Goal: Task Accomplishment & Management: Use online tool/utility

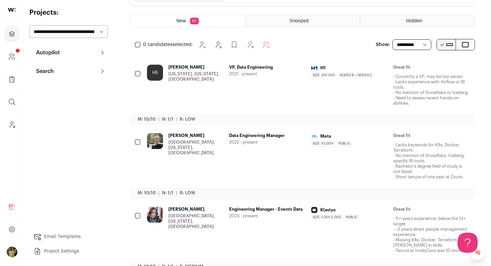
scroll to position [84, 0]
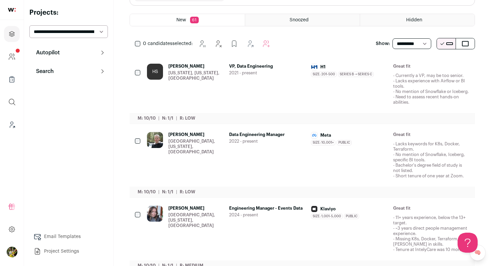
click at [252, 138] on span "Data Engineering Manager" at bounding box center [267, 134] width 77 height 5
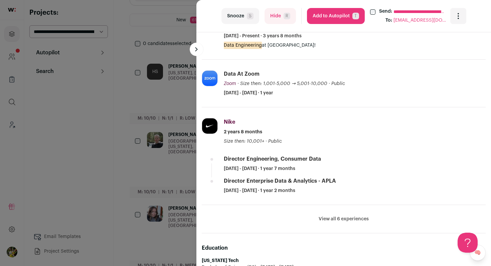
scroll to position [246, 0]
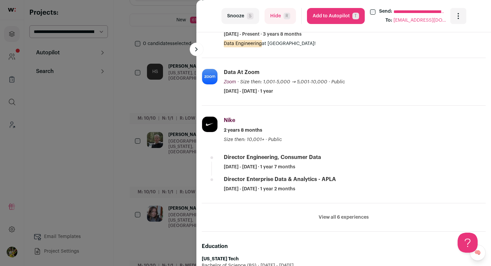
drag, startPoint x: 337, startPoint y: 16, endPoint x: 351, endPoint y: 138, distance: 123.3
click at [351, 134] on turbo-frame "**********" at bounding box center [343, 133] width 294 height 266
click at [334, 216] on button "View all 6 experiences" at bounding box center [343, 217] width 50 height 7
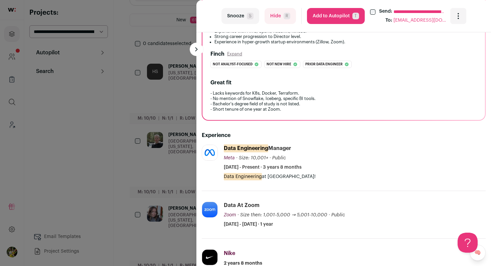
scroll to position [109, 0]
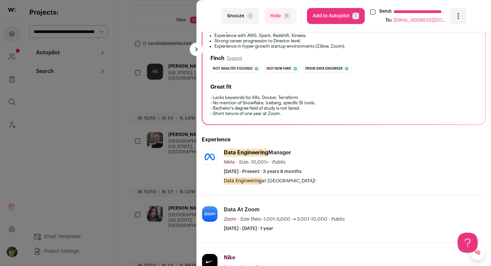
click at [327, 21] on button "Add to Autopilot T" at bounding box center [336, 16] width 58 height 16
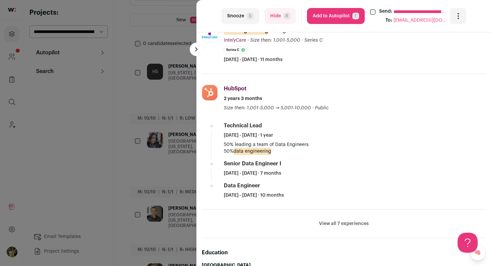
scroll to position [279, 0]
click at [321, 221] on button "View all 7 experiences" at bounding box center [344, 223] width 50 height 7
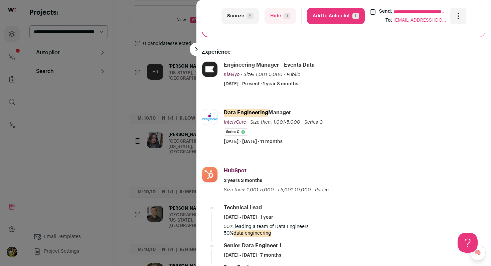
scroll to position [201, 0]
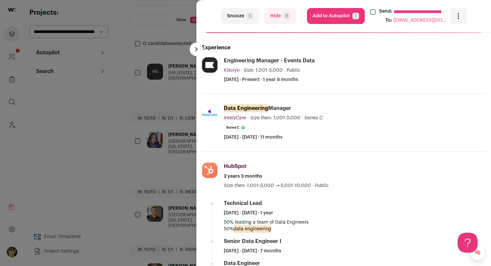
click at [330, 22] on button "Add to Autopilot T" at bounding box center [336, 16] width 58 height 16
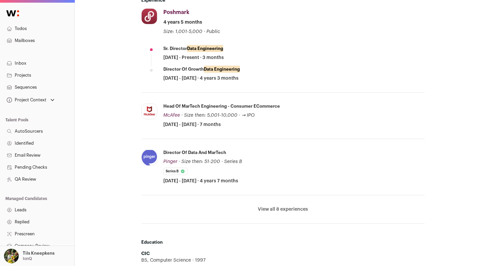
scroll to position [362, 0]
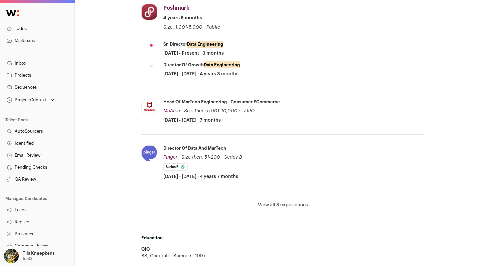
click at [285, 203] on button "View all 8 experiences" at bounding box center [283, 205] width 50 height 7
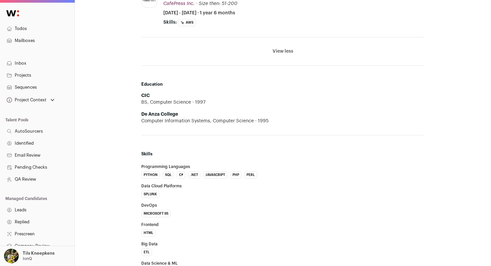
scroll to position [850, 0]
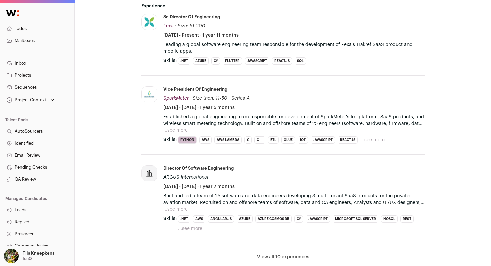
scroll to position [365, 0]
click at [182, 129] on button "...see more" at bounding box center [175, 130] width 24 height 7
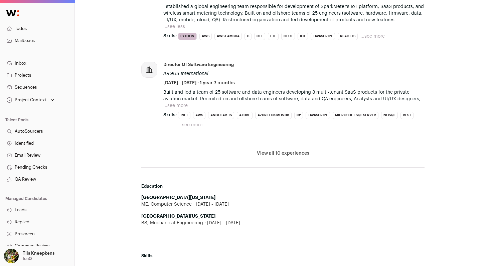
scroll to position [486, 0]
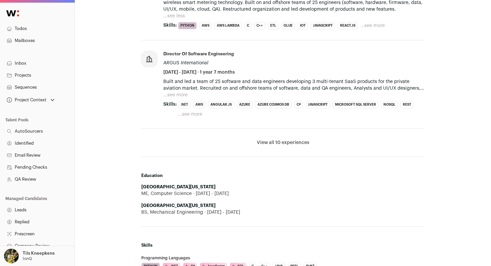
click at [177, 94] on button "...see more" at bounding box center [175, 95] width 24 height 7
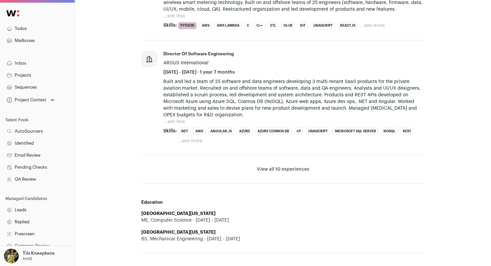
click at [277, 171] on button "View all 10 experiences" at bounding box center [283, 169] width 52 height 7
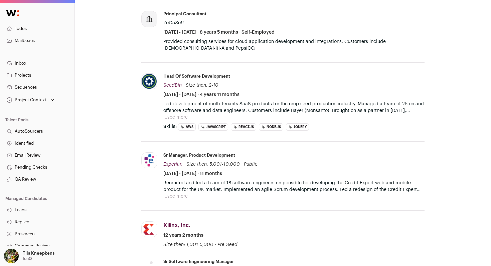
scroll to position [645, 0]
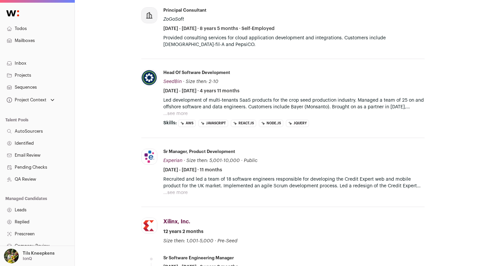
click at [170, 114] on button "...see more" at bounding box center [175, 113] width 24 height 7
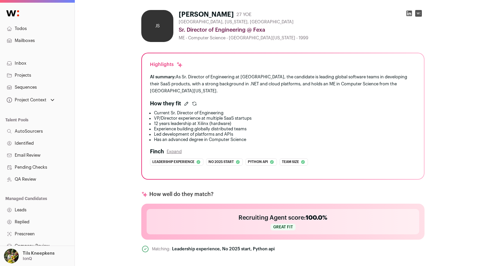
scroll to position [0, 0]
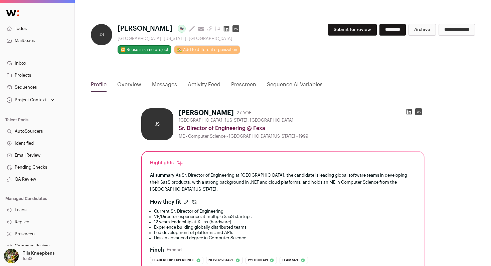
click at [410, 111] on icon at bounding box center [409, 112] width 6 height 6
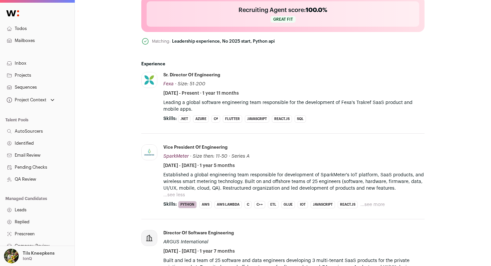
scroll to position [300, 0]
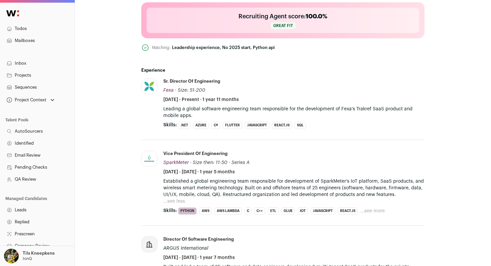
click at [375, 210] on button "...see more" at bounding box center [372, 211] width 24 height 7
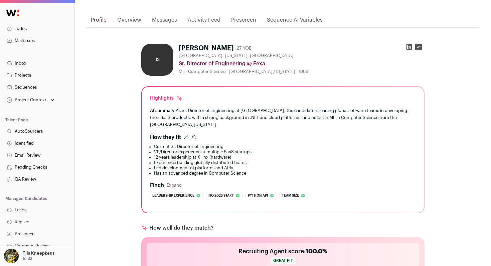
scroll to position [39, 0]
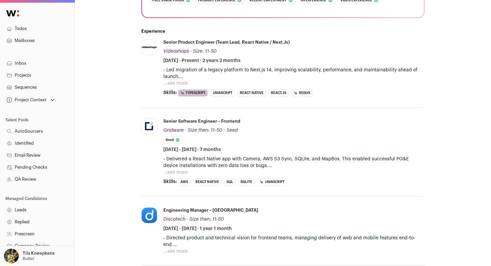
scroll to position [223, 0]
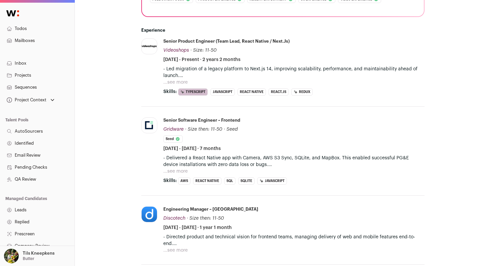
click at [183, 82] on button "...see more" at bounding box center [175, 82] width 24 height 7
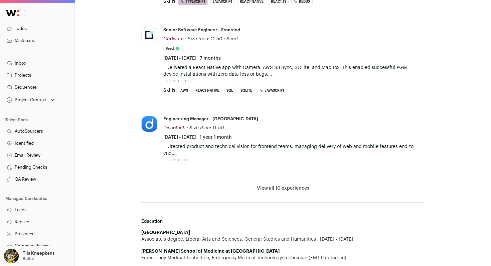
scroll to position [349, 0]
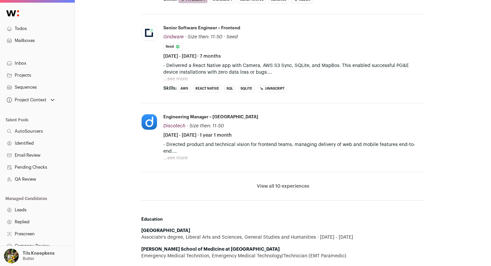
click at [269, 184] on button "View all 10 experiences" at bounding box center [283, 186] width 52 height 7
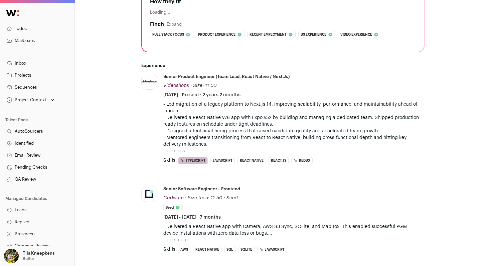
scroll to position [170, 0]
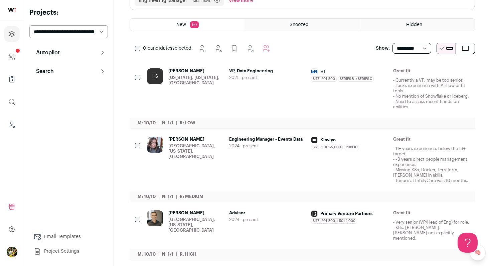
click at [174, 80] on div "[US_STATE], [US_STATE], [GEOGRAPHIC_DATA]" at bounding box center [195, 80] width 55 height 11
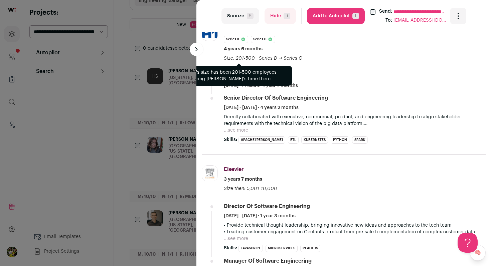
scroll to position [251, 0]
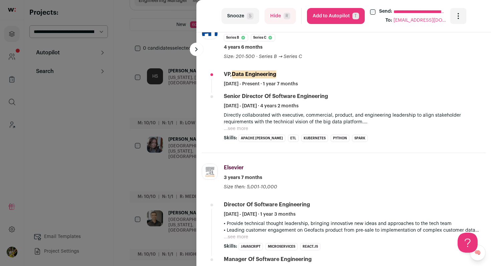
click at [229, 126] on button "...see more" at bounding box center [236, 128] width 24 height 7
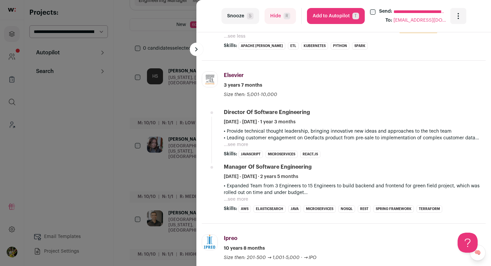
scroll to position [406, 0]
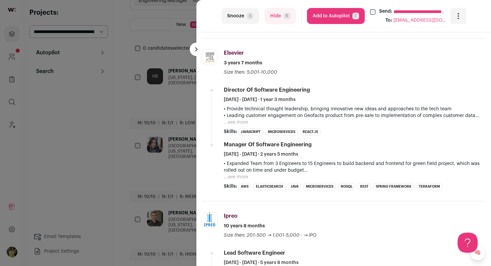
click at [276, 19] on button "Hide R" at bounding box center [279, 16] width 31 height 16
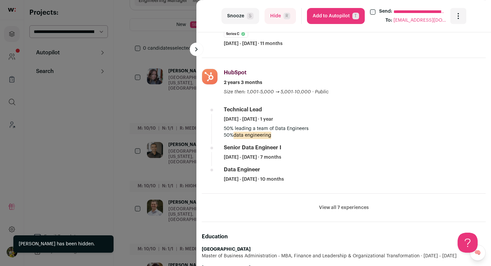
scroll to position [296, 0]
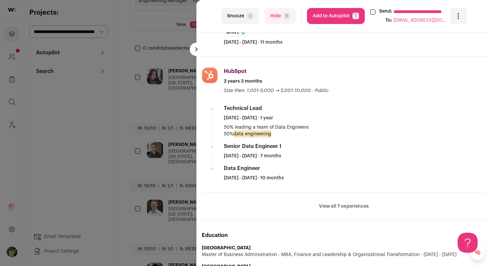
click at [326, 207] on button "View all 7 experiences" at bounding box center [344, 206] width 50 height 7
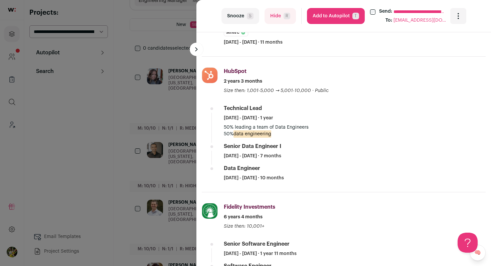
click at [337, 16] on button "Add to Autopilot T" at bounding box center [336, 16] width 58 height 16
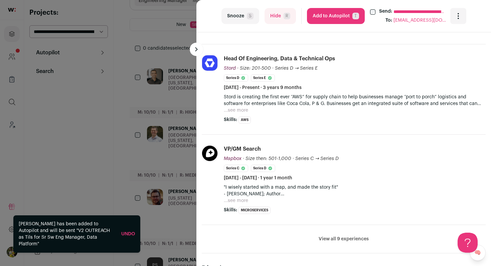
scroll to position [269, 0]
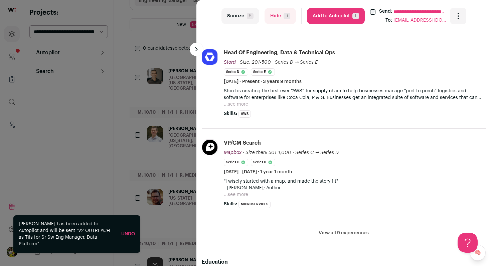
click at [232, 103] on button "...see more" at bounding box center [236, 104] width 24 height 7
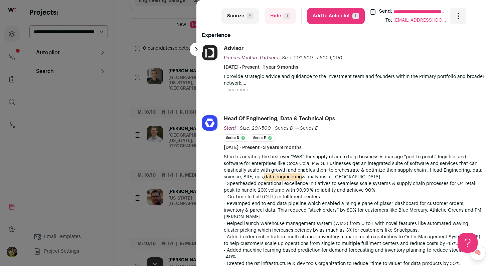
scroll to position [194, 0]
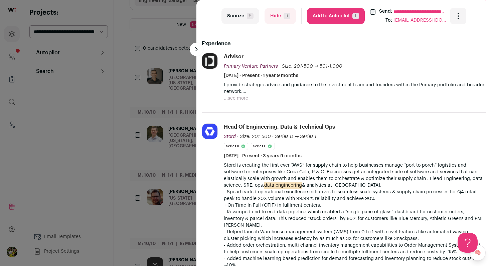
click at [236, 99] on button "...see more" at bounding box center [236, 98] width 24 height 7
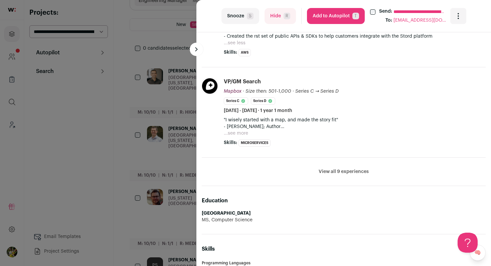
scroll to position [460, 0]
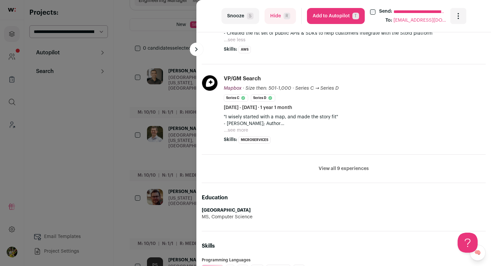
click at [244, 128] on li "VP/GM Search Mapbox Mapbox mapbox.com Add to company list Public / Private Priv…" at bounding box center [355, 109] width 262 height 69
click at [244, 127] on button "...see more" at bounding box center [236, 130] width 24 height 7
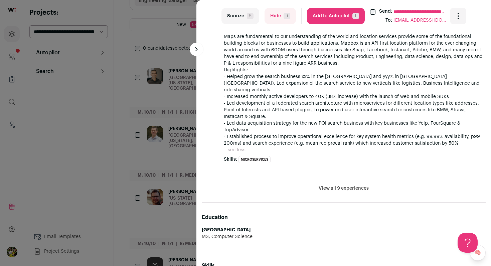
scroll to position [591, 0]
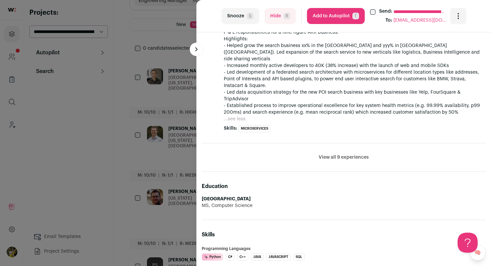
click at [341, 154] on button "View all 9 experiences" at bounding box center [343, 157] width 50 height 7
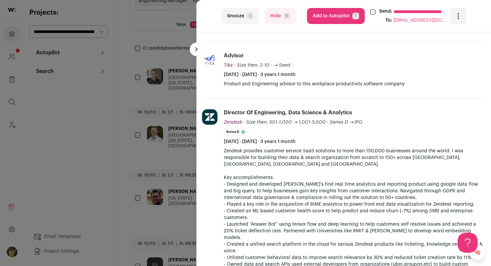
scroll to position [932, 0]
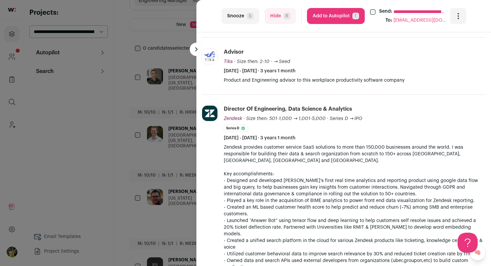
click at [176, 83] on div "**********" at bounding box center [245, 133] width 491 height 266
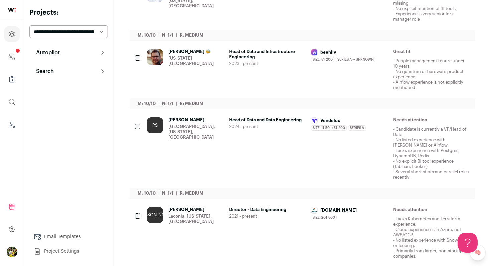
scroll to position [242, 0]
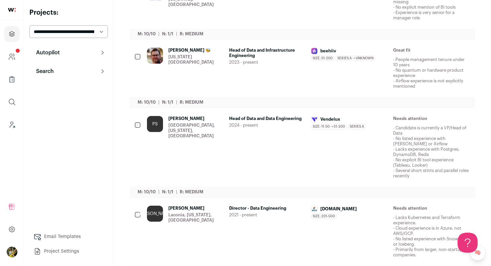
click at [192, 66] on div "Eric Abis 🐝 New York City Metropolitan Area" at bounding box center [195, 68] width 55 height 41
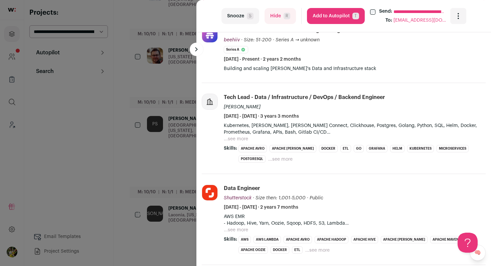
scroll to position [231, 0]
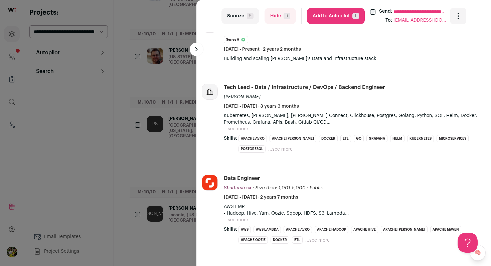
click at [321, 15] on button "Add to Autopilot T" at bounding box center [336, 16] width 58 height 16
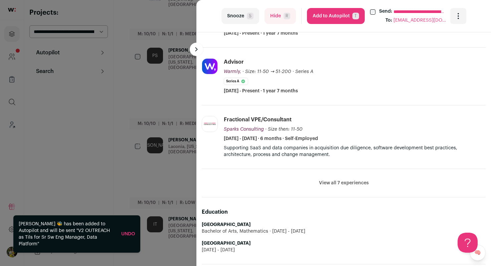
scroll to position [282, 0]
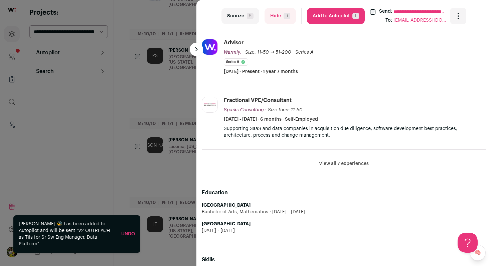
click at [339, 162] on button "View all 7 experiences" at bounding box center [344, 164] width 50 height 7
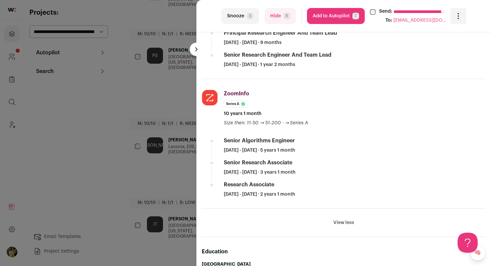
scroll to position [1012, 0]
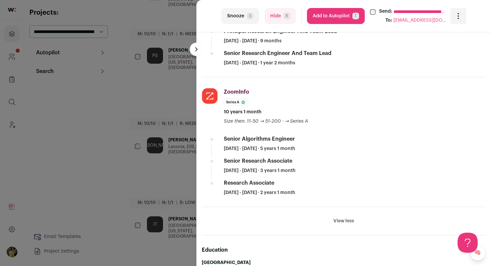
click at [278, 17] on button "Hide R" at bounding box center [279, 16] width 31 height 16
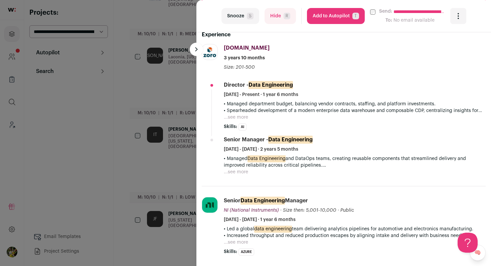
scroll to position [239, 0]
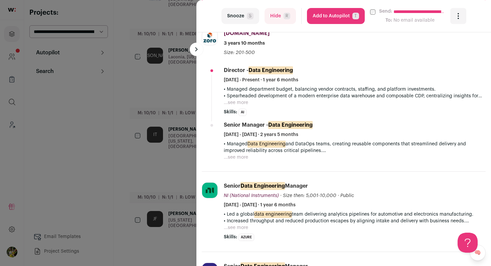
click at [243, 227] on button "...see more" at bounding box center [236, 228] width 24 height 7
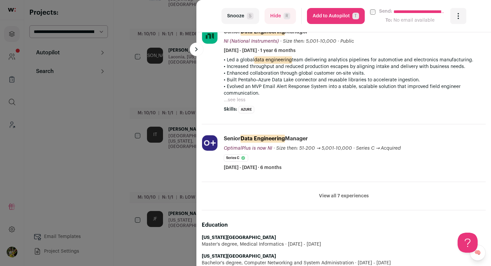
scroll to position [412, 0]
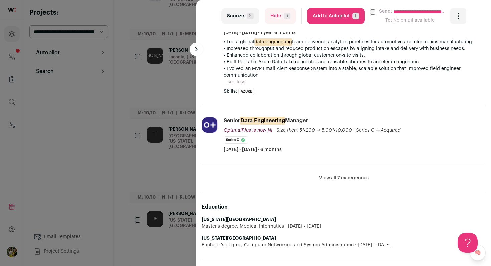
click at [344, 181] on button "View all 7 experiences" at bounding box center [344, 178] width 50 height 7
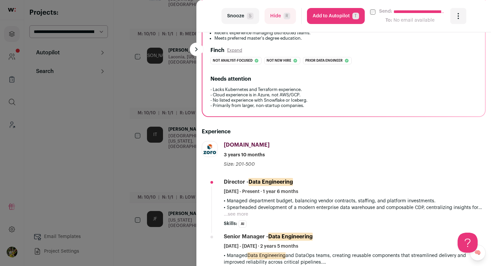
scroll to position [125, 0]
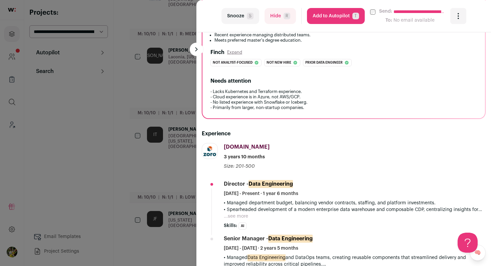
click at [277, 15] on button "Hide R" at bounding box center [279, 16] width 31 height 16
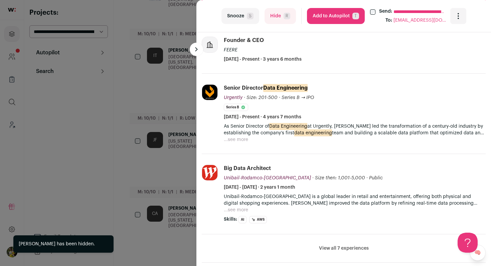
scroll to position [219, 0]
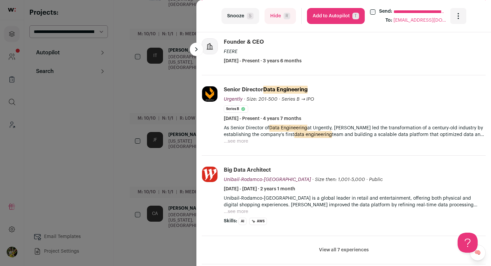
click at [232, 139] on button "...see more" at bounding box center [236, 141] width 24 height 7
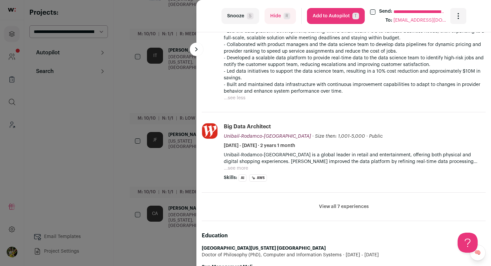
scroll to position [398, 0]
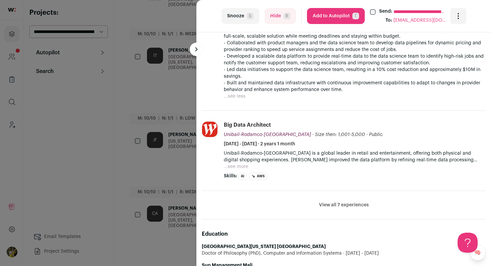
click at [268, 13] on button "Hide R" at bounding box center [279, 16] width 31 height 16
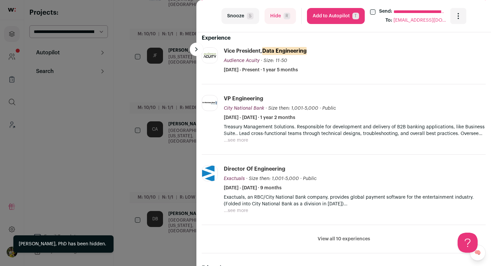
scroll to position [210, 0]
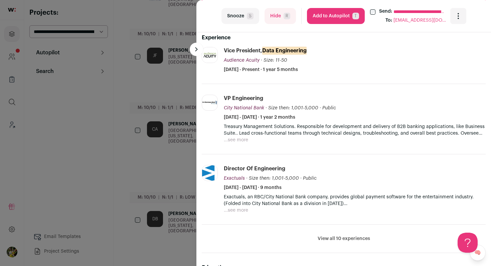
click at [327, 238] on button "View all 10 experiences" at bounding box center [343, 239] width 52 height 7
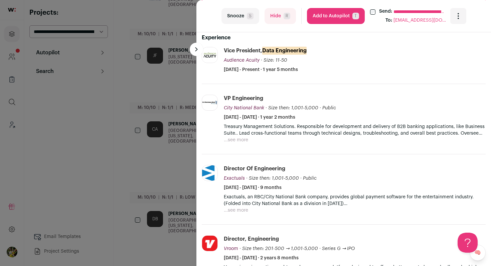
click at [180, 113] on div "**********" at bounding box center [245, 133] width 491 height 266
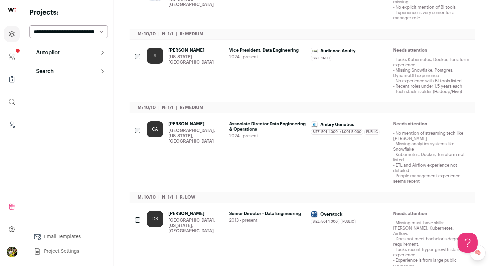
scroll to position [0, 0]
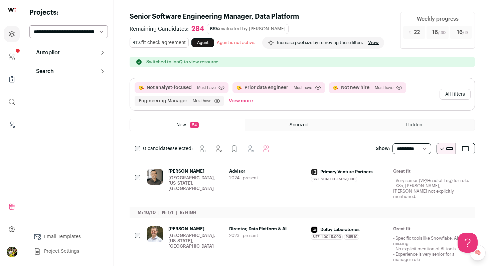
click at [457, 98] on button "All filters" at bounding box center [454, 94] width 31 height 11
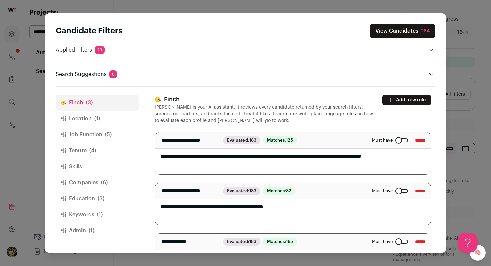
click at [102, 225] on button "Admin (1)" at bounding box center [97, 231] width 83 height 16
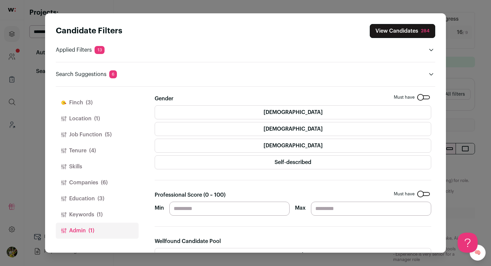
click at [186, 209] on input "**" at bounding box center [229, 209] width 120 height 14
type input "**"
click at [249, 176] on section "Gender Must have Female Male Non-binary Self-described Professional Score (0 ~ …" at bounding box center [293, 260] width 276 height 331
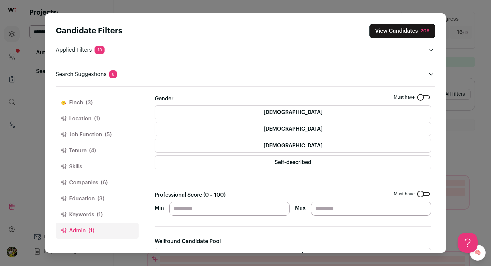
click at [418, 30] on button "View Candidates 208" at bounding box center [402, 31] width 66 height 14
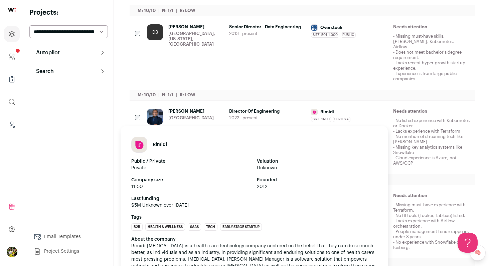
scroll to position [290, 0]
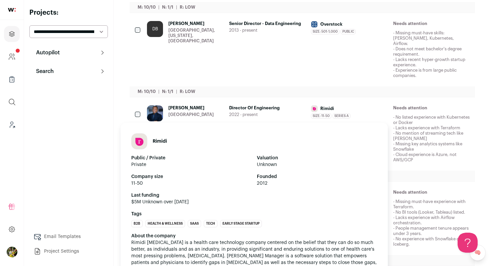
click at [375, 107] on div "Rimidi Size: 11-50 Rimidi's size has been 11-50 employees during Romeo's time t…" at bounding box center [349, 111] width 77 height 13
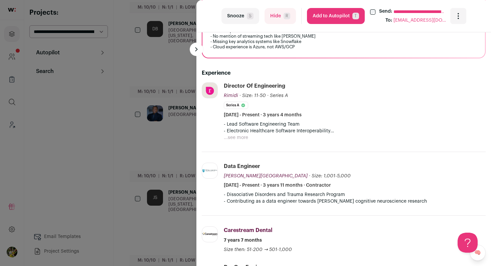
scroll to position [181, 0]
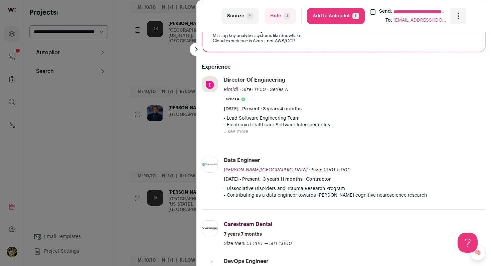
click at [244, 132] on button "...see more" at bounding box center [236, 132] width 24 height 7
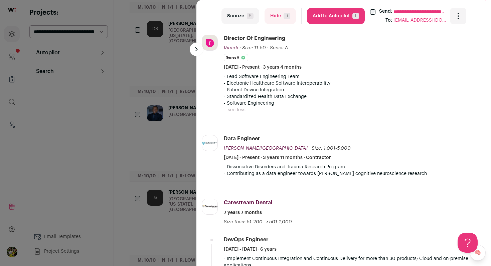
scroll to position [223, 0]
click at [275, 15] on button "Hide R" at bounding box center [279, 16] width 31 height 16
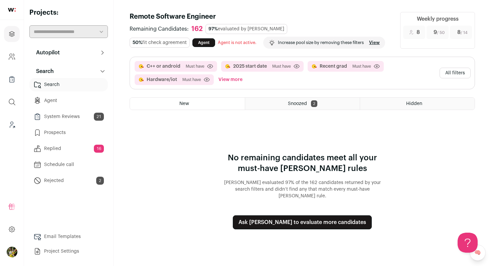
click at [237, 78] on button "View more" at bounding box center [230, 79] width 27 height 11
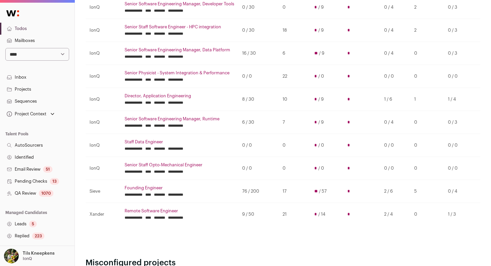
scroll to position [138, 0]
